Goal: Task Accomplishment & Management: Use online tool/utility

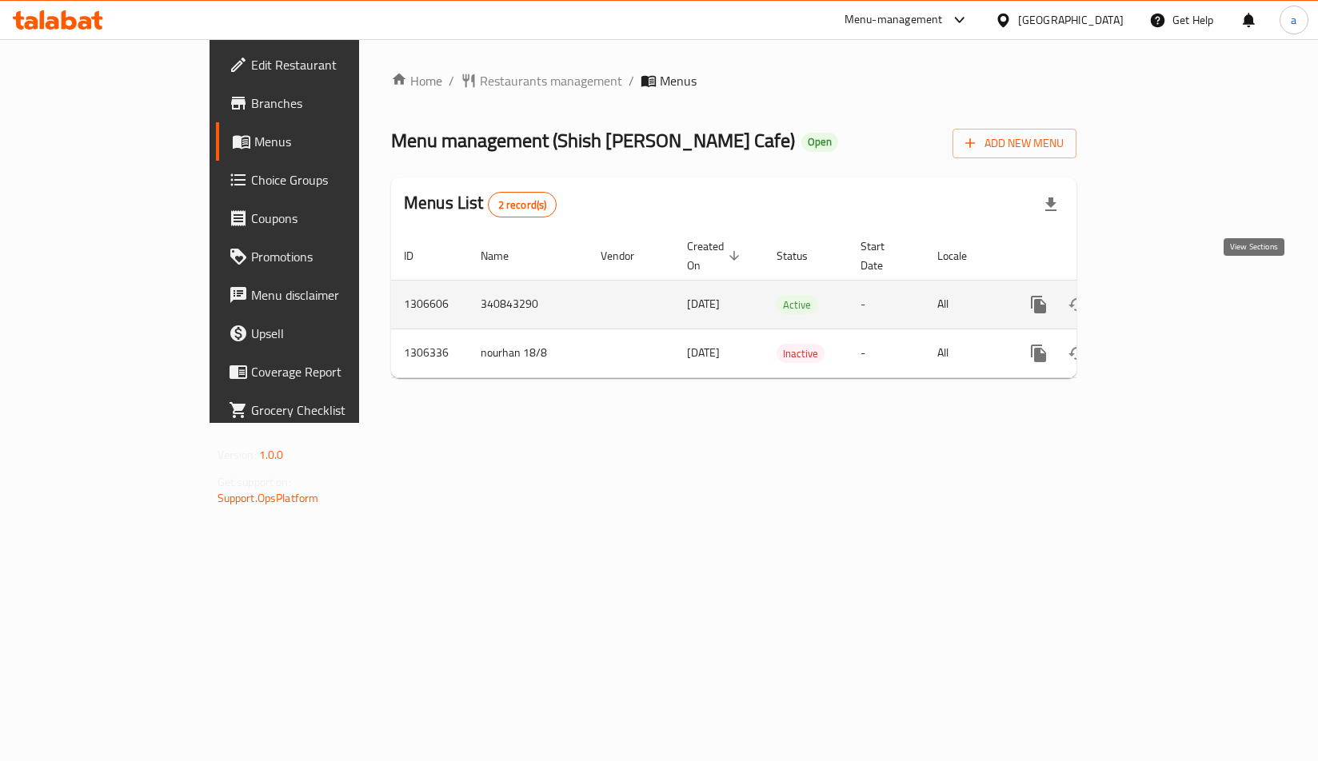
click at [1161, 297] on icon "enhanced table" at bounding box center [1153, 304] width 14 height 14
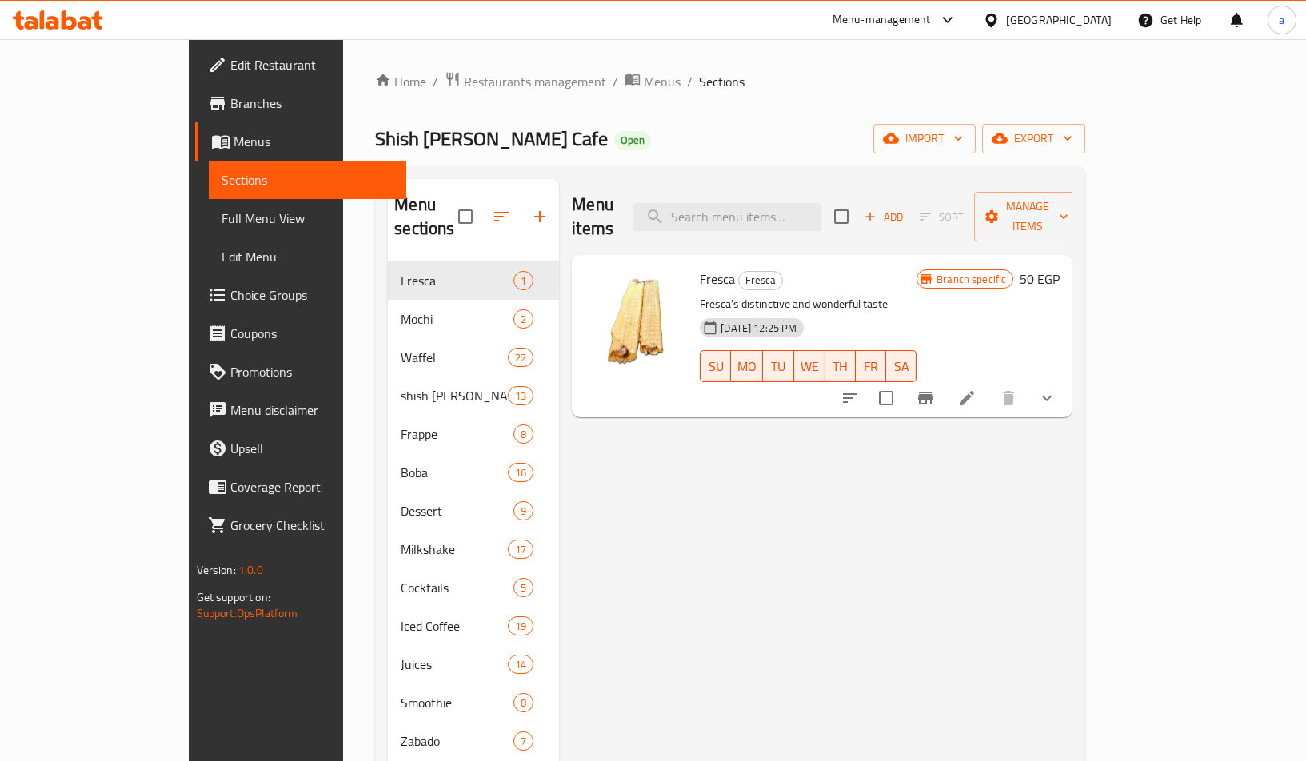
click at [230, 297] on span "Choice Groups" at bounding box center [312, 294] width 164 height 19
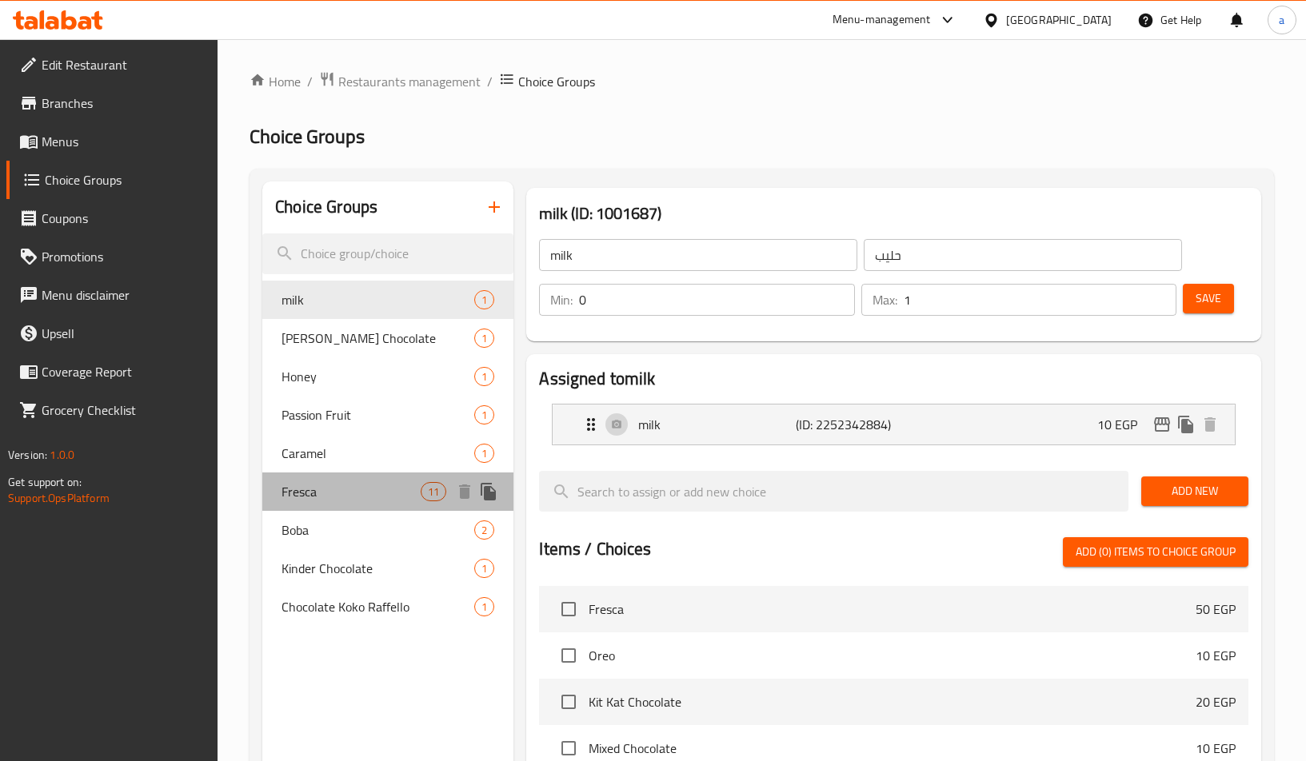
click at [395, 492] on span "Fresca" at bounding box center [350, 491] width 139 height 19
type input "Fresca"
type input "فريسكا"
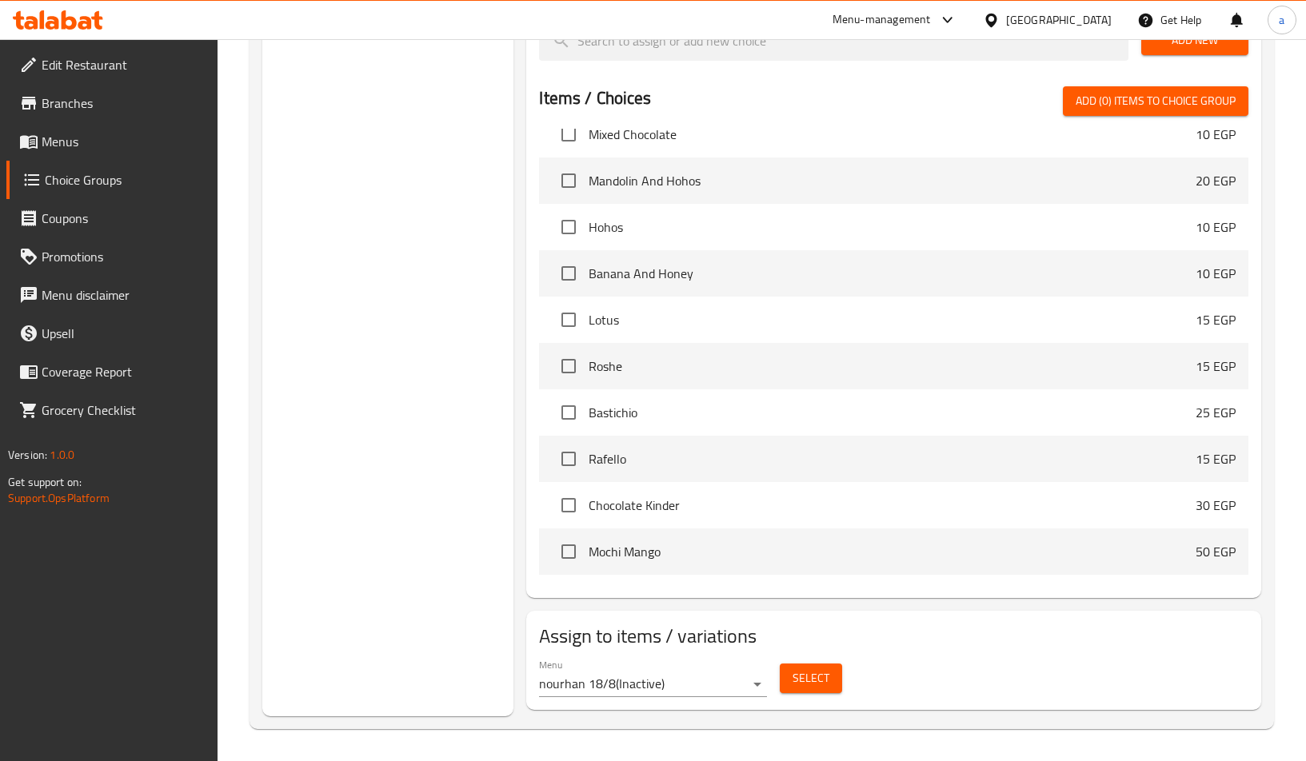
scroll to position [400, 0]
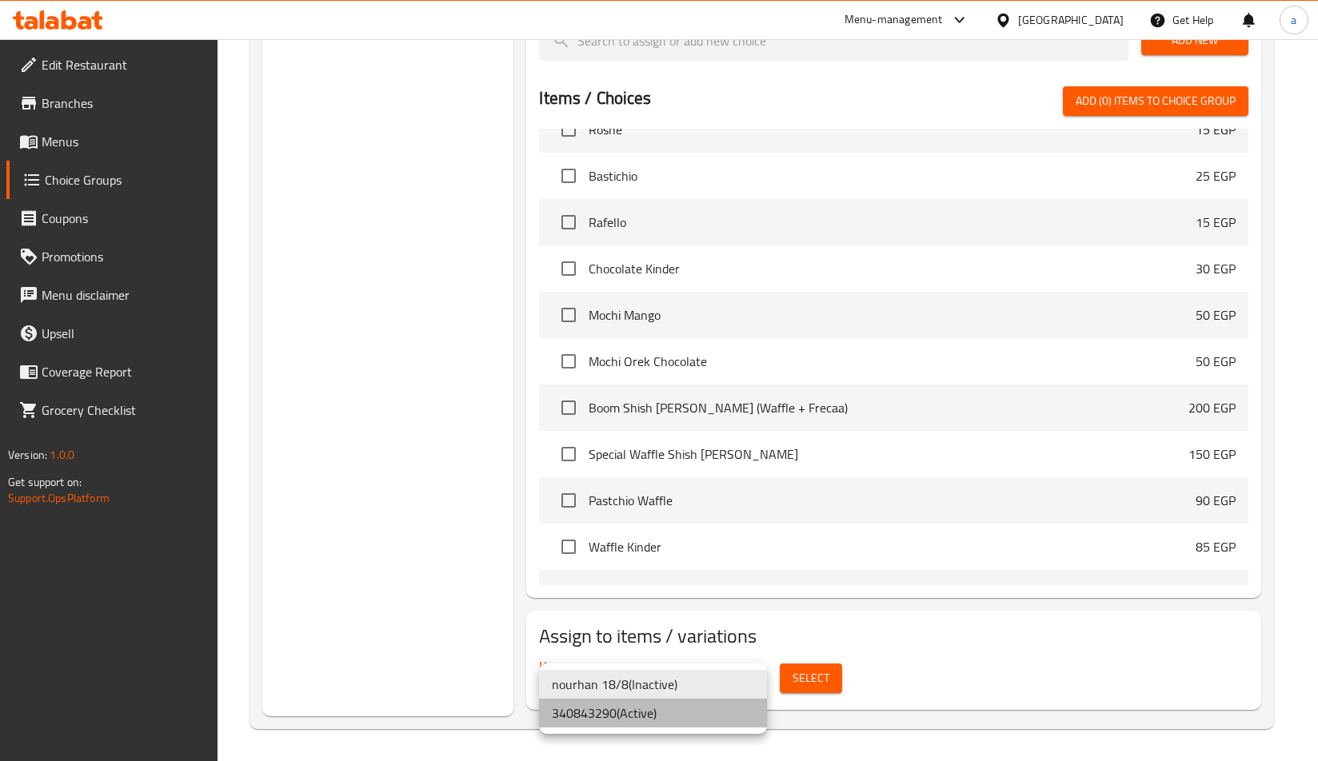
click at [666, 699] on li "340843290 ( Active )" at bounding box center [653, 713] width 228 height 29
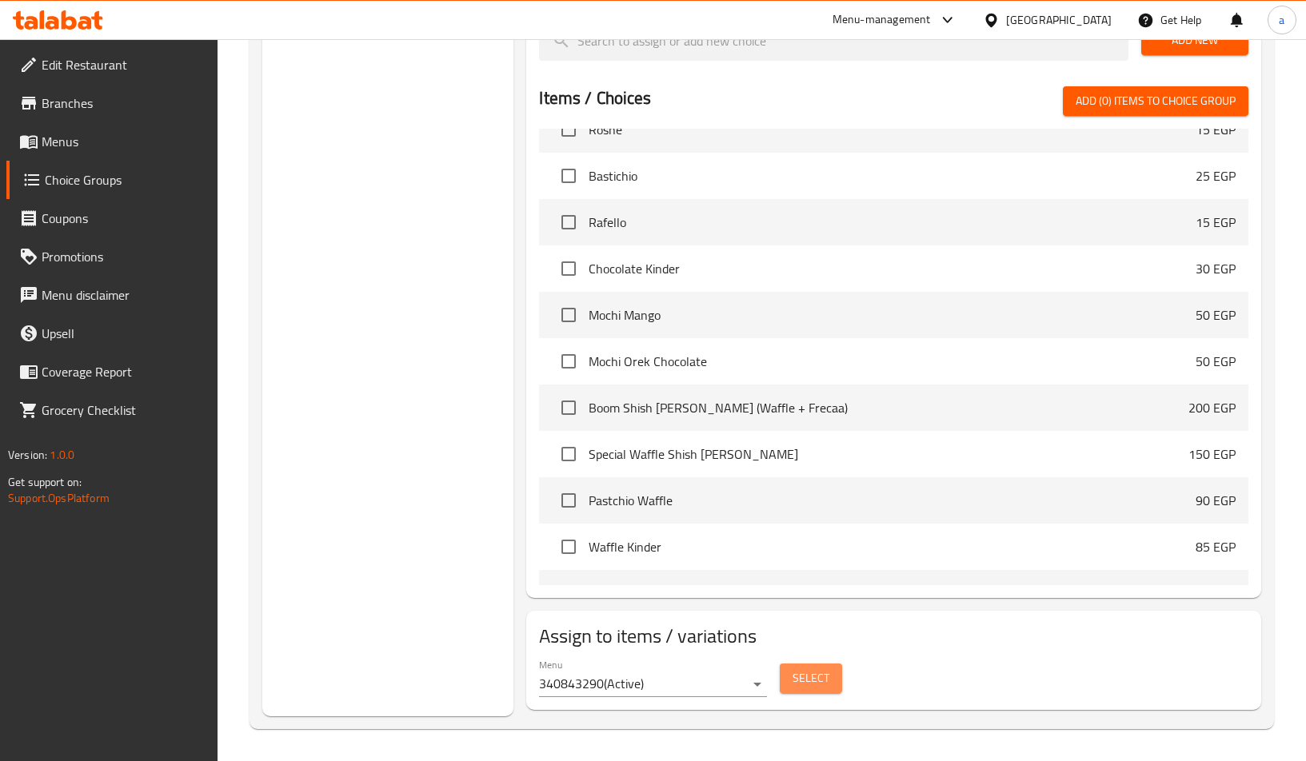
click at [784, 684] on button "Select" at bounding box center [810, 679] width 62 height 30
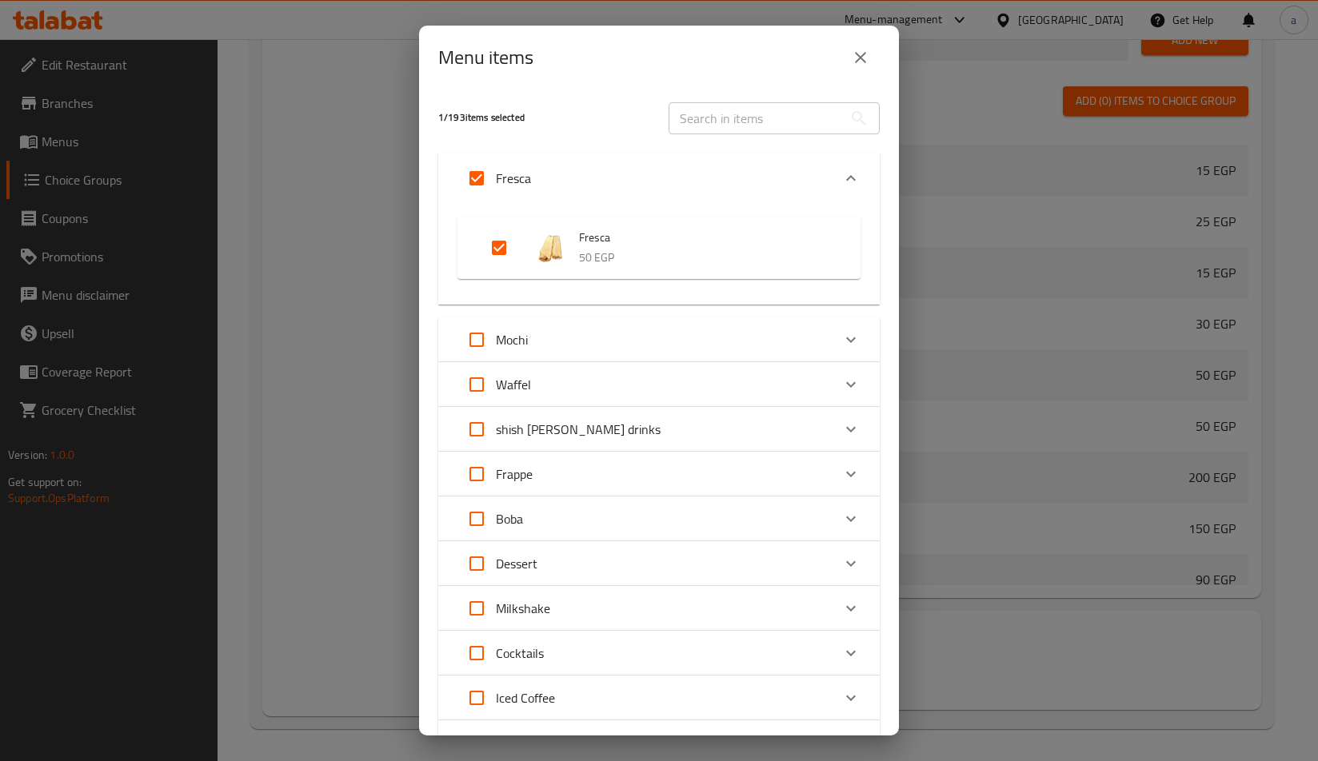
click at [987, 345] on div "Menu items 1 / 193 items selected ​ Fresca Fresca 50 EGP Mochi Mochi Mango 50 E…" at bounding box center [659, 380] width 1318 height 761
click at [859, 62] on icon "close" at bounding box center [860, 57] width 19 height 19
